Goal: Task Accomplishment & Management: Use online tool/utility

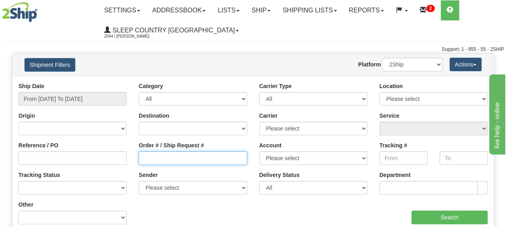
click at [158, 159] on input "Order # / Ship Request #" at bounding box center [193, 158] width 108 height 14
paste input "9000H995910"
type input "9000H995910"
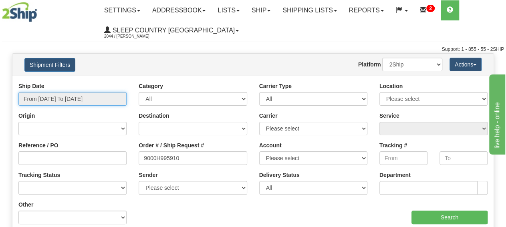
click at [92, 97] on input "From 08/21/2025 To 08/22/2025" at bounding box center [72, 99] width 108 height 14
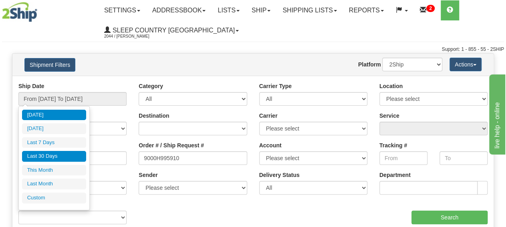
click at [61, 157] on li "Last 30 Days" at bounding box center [54, 156] width 64 height 11
type input "From [DATE] To [DATE]"
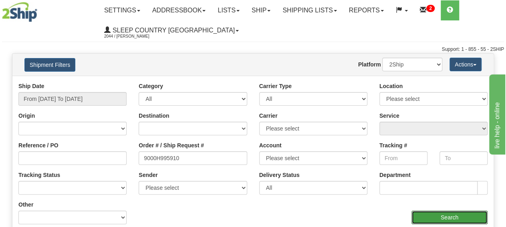
click at [462, 215] on input "Search" at bounding box center [449, 218] width 76 height 14
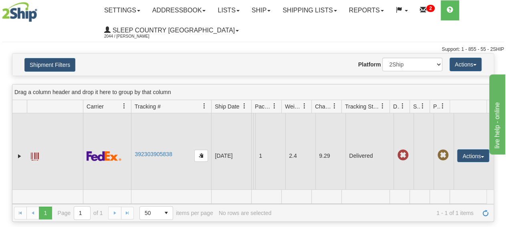
scroll to position [16, 0]
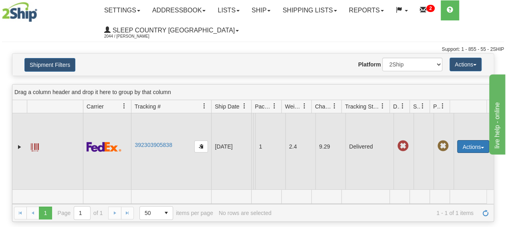
click at [473, 141] on button "Actions" at bounding box center [473, 146] width 32 height 13
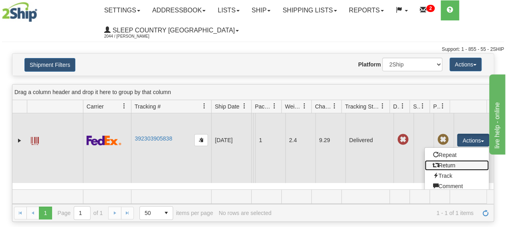
click at [457, 164] on link "Return" at bounding box center [456, 165] width 64 height 10
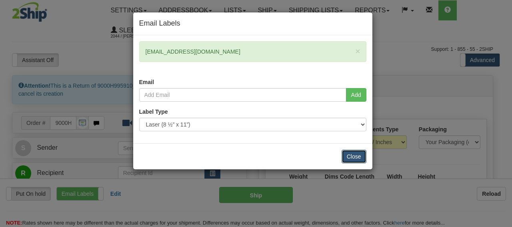
click at [344, 156] on button "Close" at bounding box center [354, 157] width 25 height 14
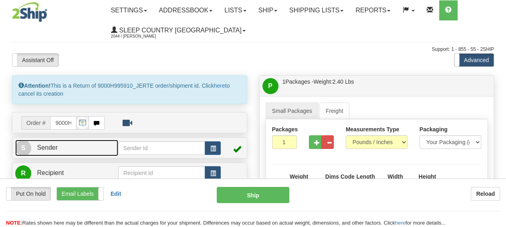
click at [51, 147] on span "Sender" at bounding box center [47, 147] width 21 height 7
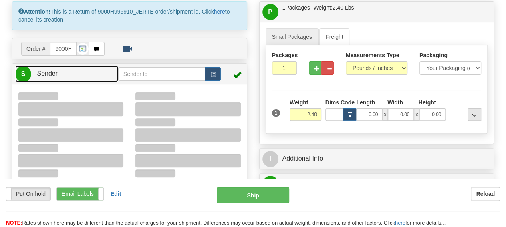
type input "09:08"
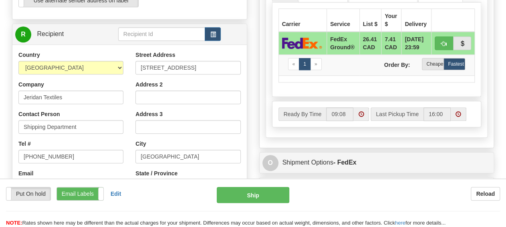
scroll to position [375, 0]
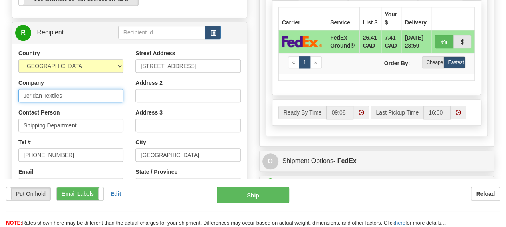
drag, startPoint x: 87, startPoint y: 96, endPoint x: -71, endPoint y: 79, distance: 158.6
drag, startPoint x: 79, startPoint y: 92, endPoint x: -114, endPoint y: 90, distance: 193.0
click at [18, 90] on input "Jeridan Textiles" at bounding box center [70, 96] width 105 height 14
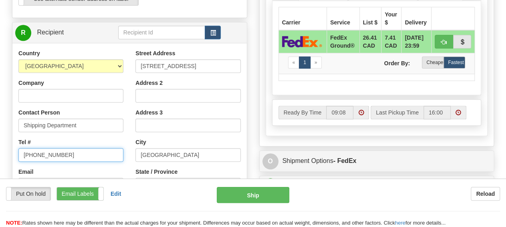
drag, startPoint x: 74, startPoint y: 151, endPoint x: -45, endPoint y: 139, distance: 119.9
click at [18, 148] on input "514-387-9767" at bounding box center [70, 155] width 105 height 14
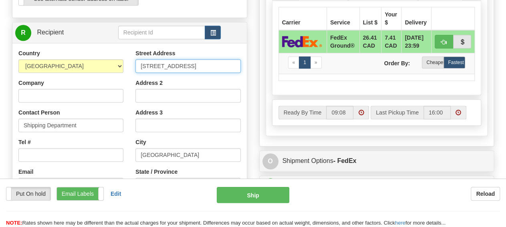
drag, startPoint x: 212, startPoint y: 63, endPoint x: 15, endPoint y: 61, distance: 197.0
click at [135, 61] on input "8750 Parc Avenue" at bounding box center [187, 66] width 105 height 14
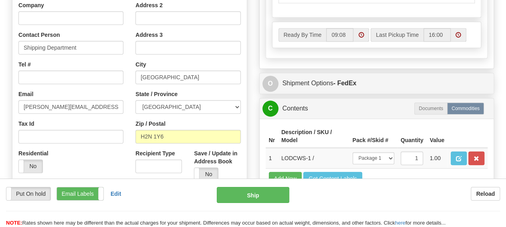
scroll to position [458, 0]
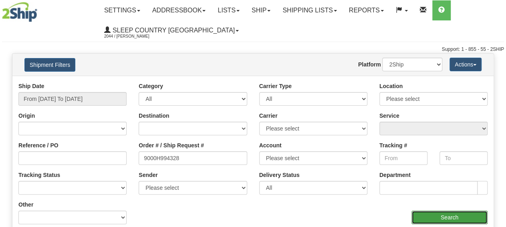
click at [457, 212] on input "Search" at bounding box center [449, 218] width 76 height 14
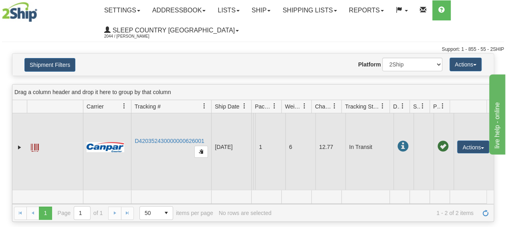
scroll to position [8, 0]
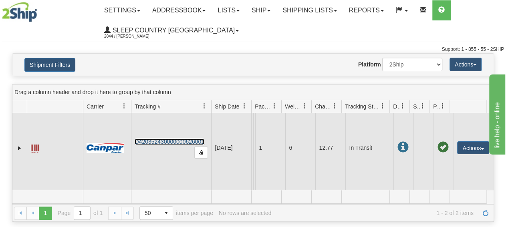
click at [163, 145] on link "D420352430000000626001" at bounding box center [170, 142] width 70 height 6
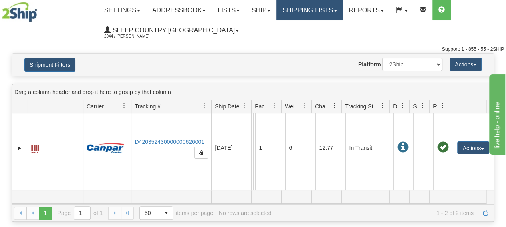
click at [335, 4] on link "Shipping lists" at bounding box center [309, 10] width 66 height 20
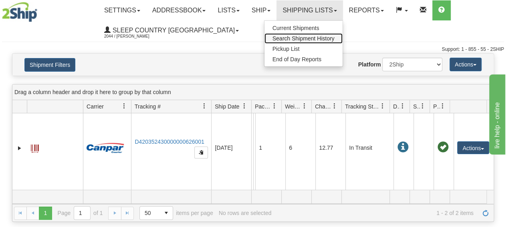
click at [314, 39] on span "Search Shipment History" at bounding box center [303, 38] width 62 height 6
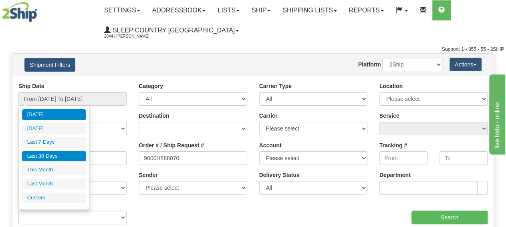
click at [48, 155] on li "Last 30 Days" at bounding box center [54, 156] width 64 height 11
type input "From 07/24/2025 To 08/22/2025"
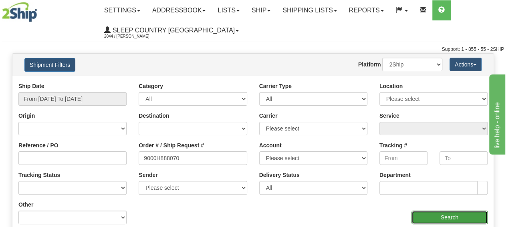
click at [445, 214] on input "Search" at bounding box center [449, 218] width 76 height 14
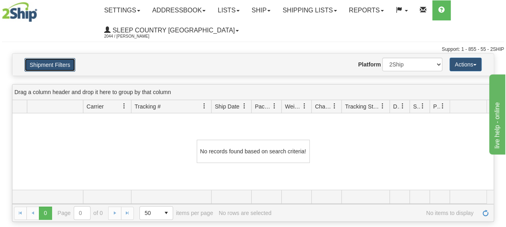
click at [45, 62] on button "Shipment Filters" at bounding box center [49, 65] width 51 height 14
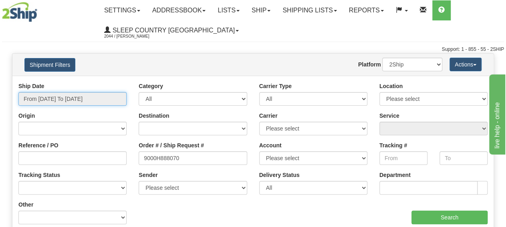
click at [84, 99] on input "From 07/24/2025 To 08/22/2025" at bounding box center [72, 99] width 108 height 14
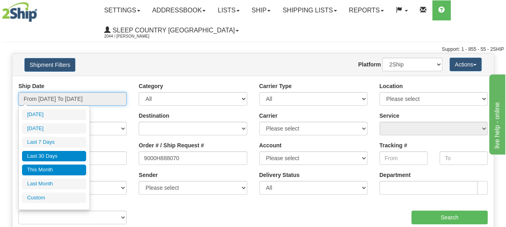
type input "08/01/2025"
type input "08/31/2025"
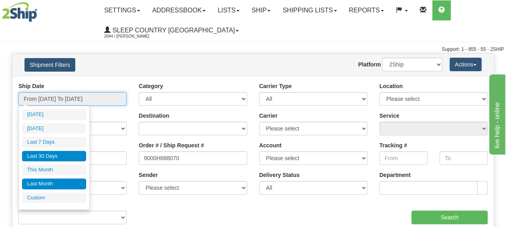
type input "07/24/2025"
type input "08/22/2025"
type input "07/01/2025"
type input "07/31/2025"
type input "07/24/2025"
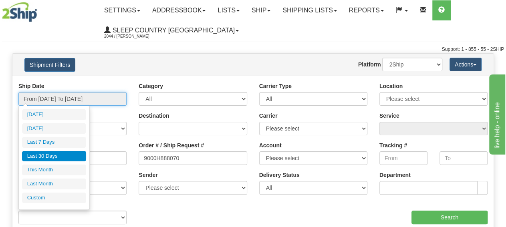
type input "08/22/2025"
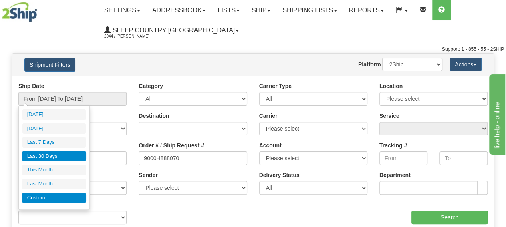
click at [56, 193] on li "Custom" at bounding box center [54, 198] width 64 height 11
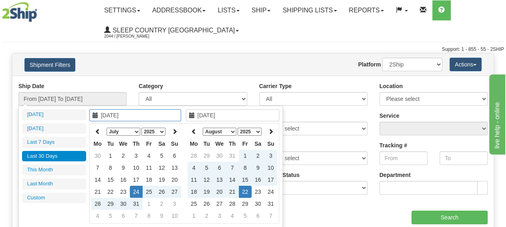
type input "07/01/2025"
type input "07/31/2025"
type input "07/24/2025"
type input "08/22/2025"
type input "07/17/2025"
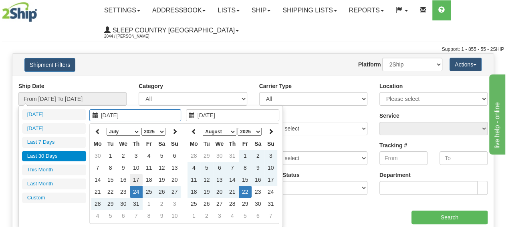
click at [134, 180] on td "17" at bounding box center [136, 180] width 13 height 12
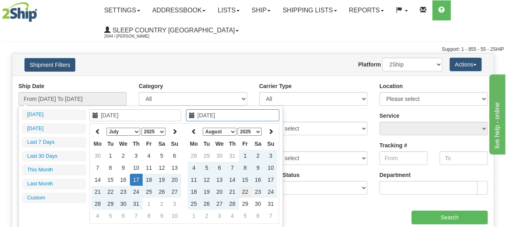
type input "08/22/2025"
click at [245, 194] on td "22" at bounding box center [245, 192] width 13 height 12
type input "From 07/17/2025 To 08/22/2025"
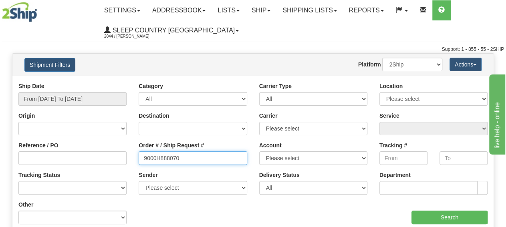
click at [225, 163] on input "9000H888070" at bounding box center [193, 158] width 108 height 14
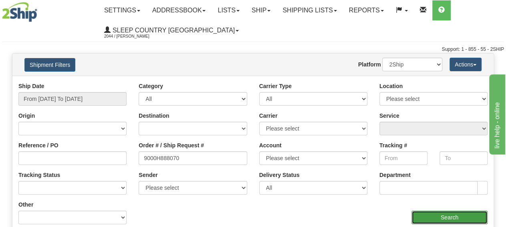
click at [453, 215] on input "Search" at bounding box center [449, 218] width 76 height 14
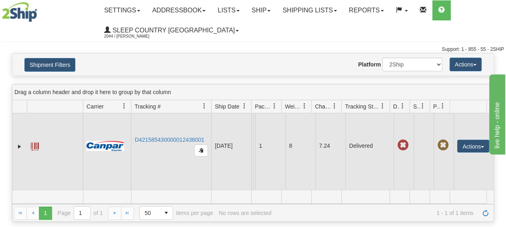
scroll to position [24, 0]
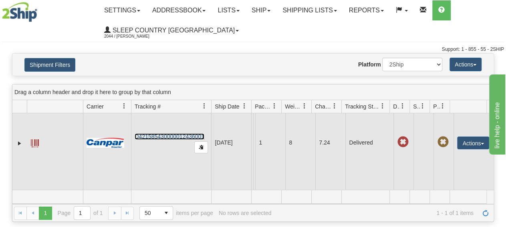
click at [185, 133] on link "D421585430000012436001" at bounding box center [170, 136] width 70 height 6
click at [471, 137] on button "Actions" at bounding box center [473, 143] width 32 height 13
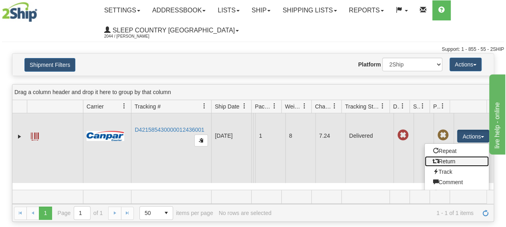
click at [453, 162] on link "Return" at bounding box center [456, 161] width 64 height 10
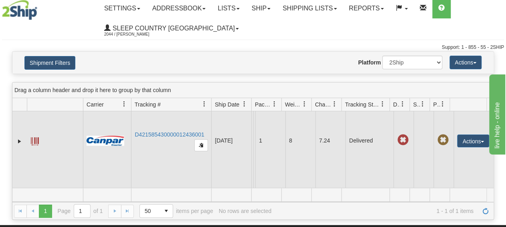
scroll to position [0, 0]
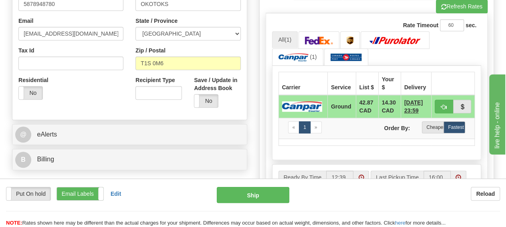
scroll to position [125, 0]
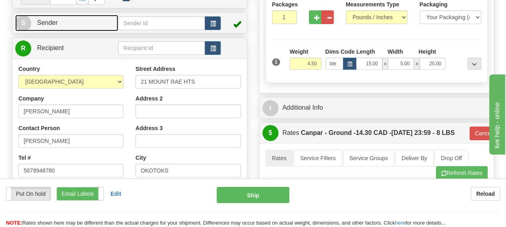
click at [73, 23] on link "S Sender" at bounding box center [66, 23] width 103 height 16
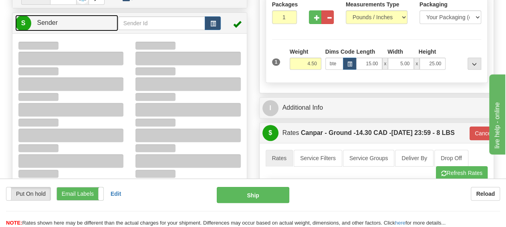
type input "09:54"
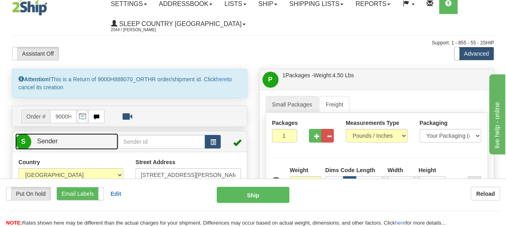
scroll to position [0, 0]
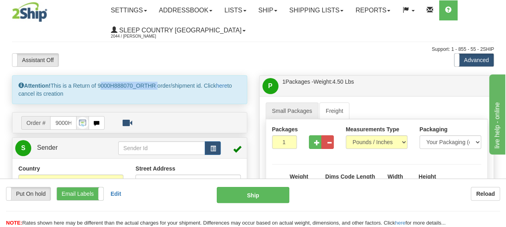
drag, startPoint x: 100, startPoint y: 85, endPoint x: 159, endPoint y: 88, distance: 58.9
click at [159, 88] on div "Attention! This is a Return of 9000H888070_ORTHR order/shipment id. Click here …" at bounding box center [129, 89] width 235 height 29
copy div "9000H888070_ORTHR"
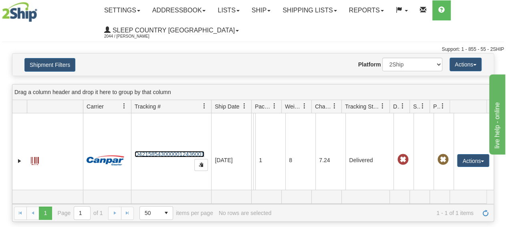
click at [190, 153] on link "D421585430000012436001" at bounding box center [170, 154] width 70 height 6
